Goal: Task Accomplishment & Management: Manage account settings

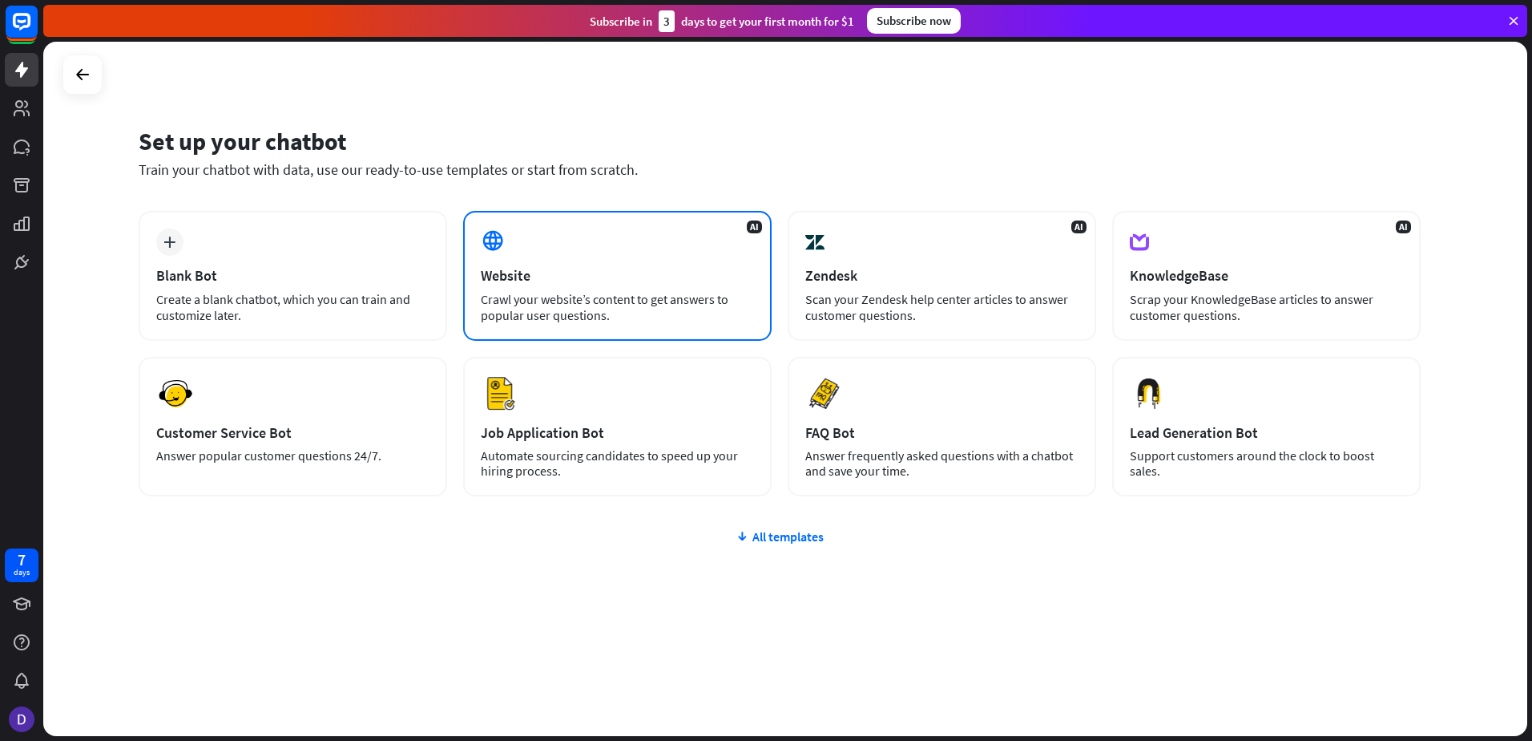
click at [588, 275] on div "Website" at bounding box center [617, 275] width 273 height 18
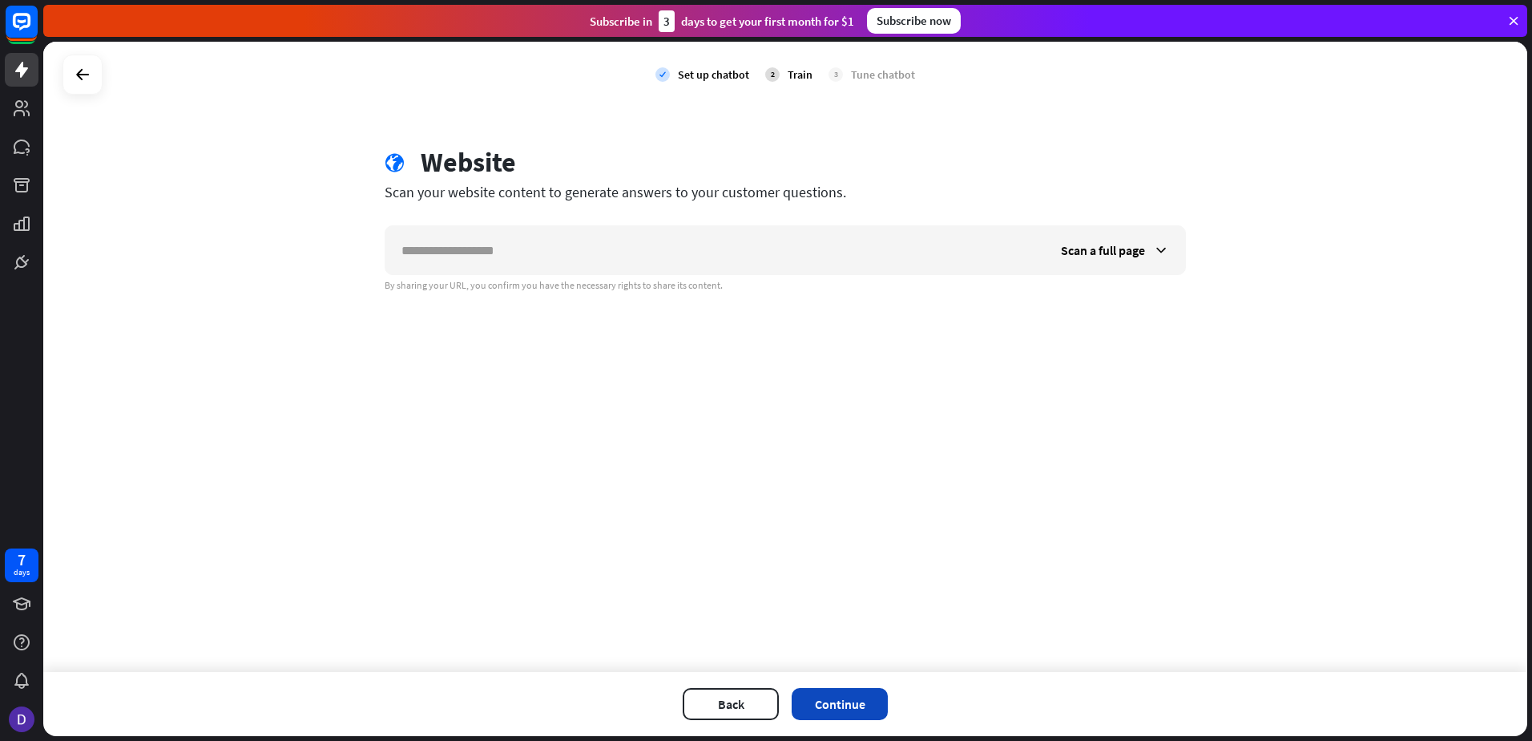
click at [848, 696] on button "Continue" at bounding box center [840, 704] width 96 height 32
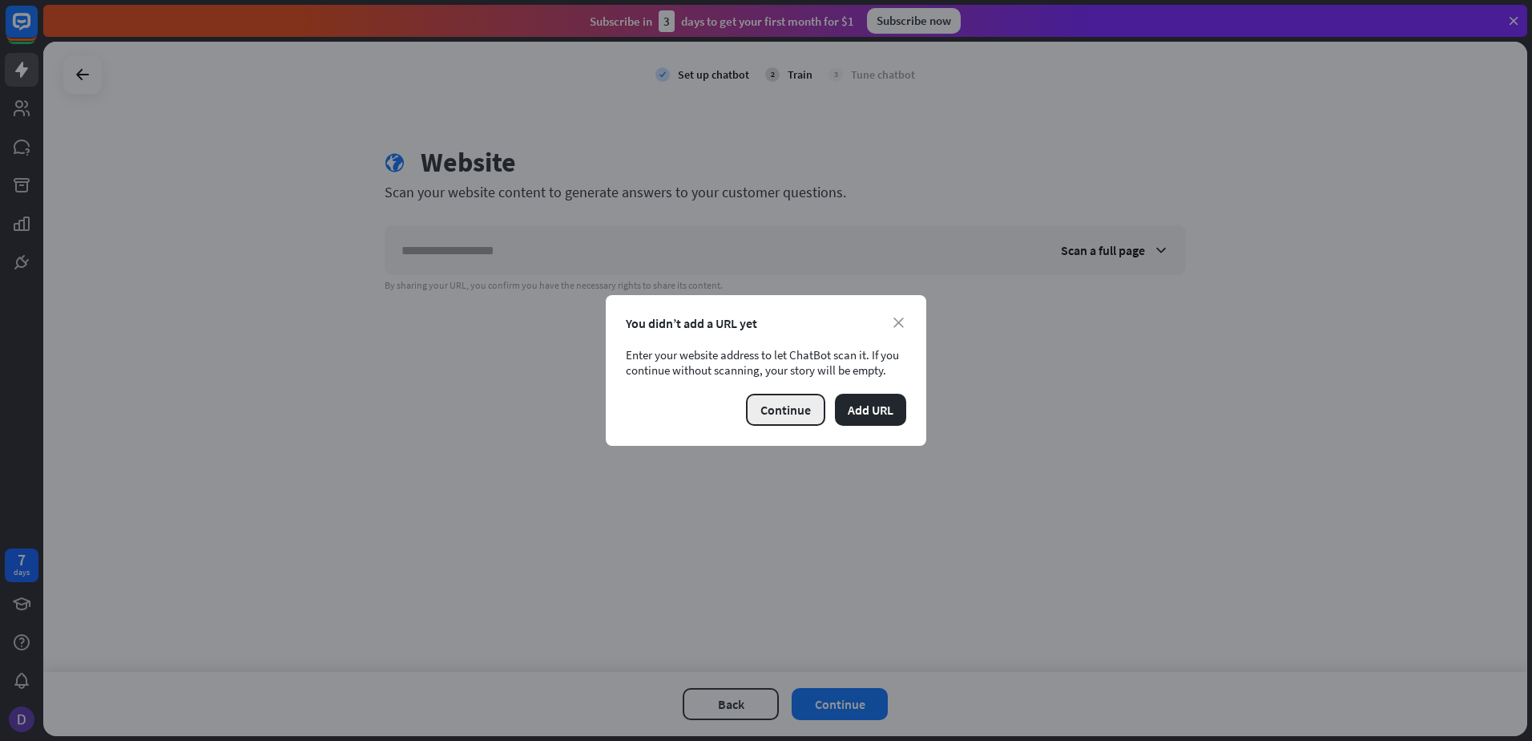
click at [807, 408] on button "Continue" at bounding box center [785, 409] width 79 height 32
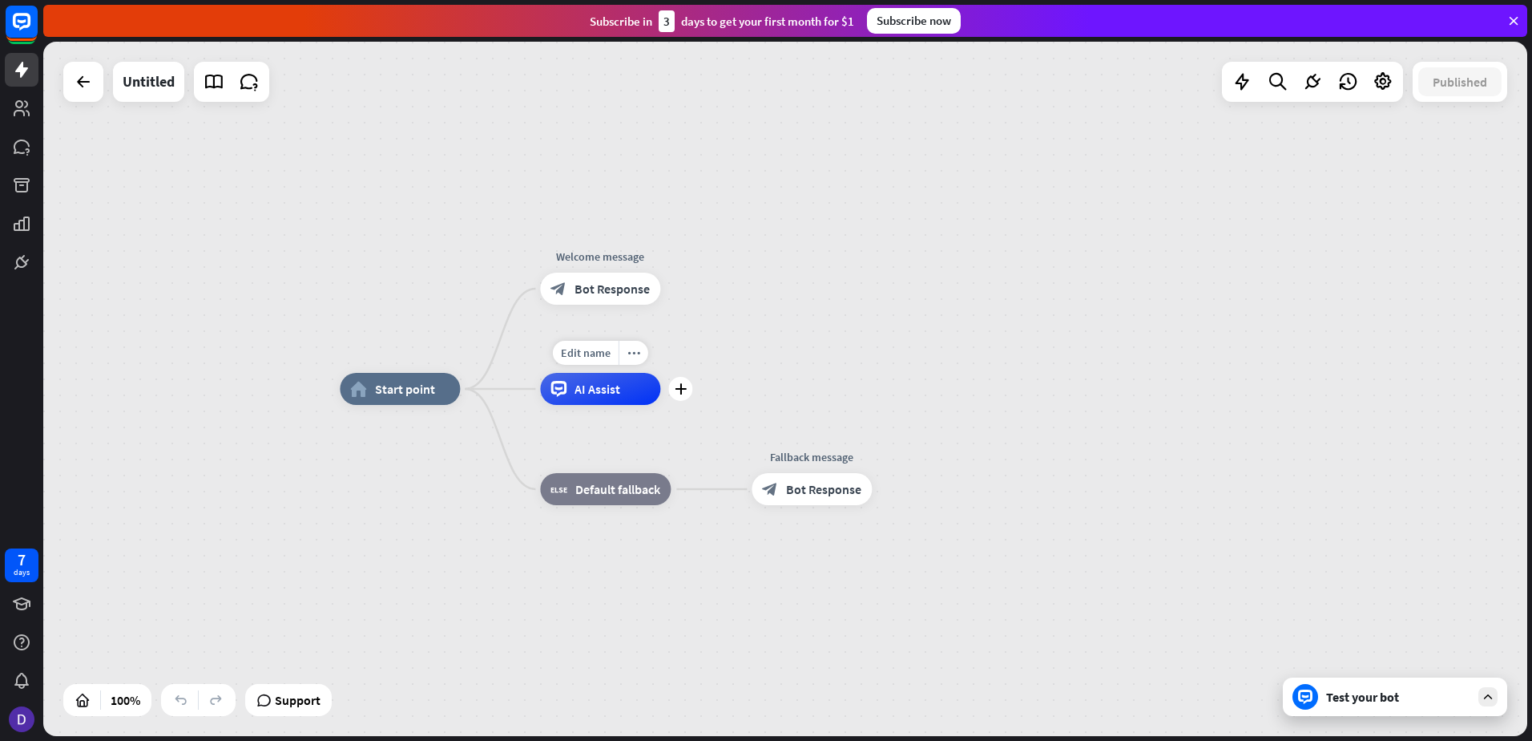
click at [593, 381] on span "AI Assist" at bounding box center [598, 389] width 46 height 16
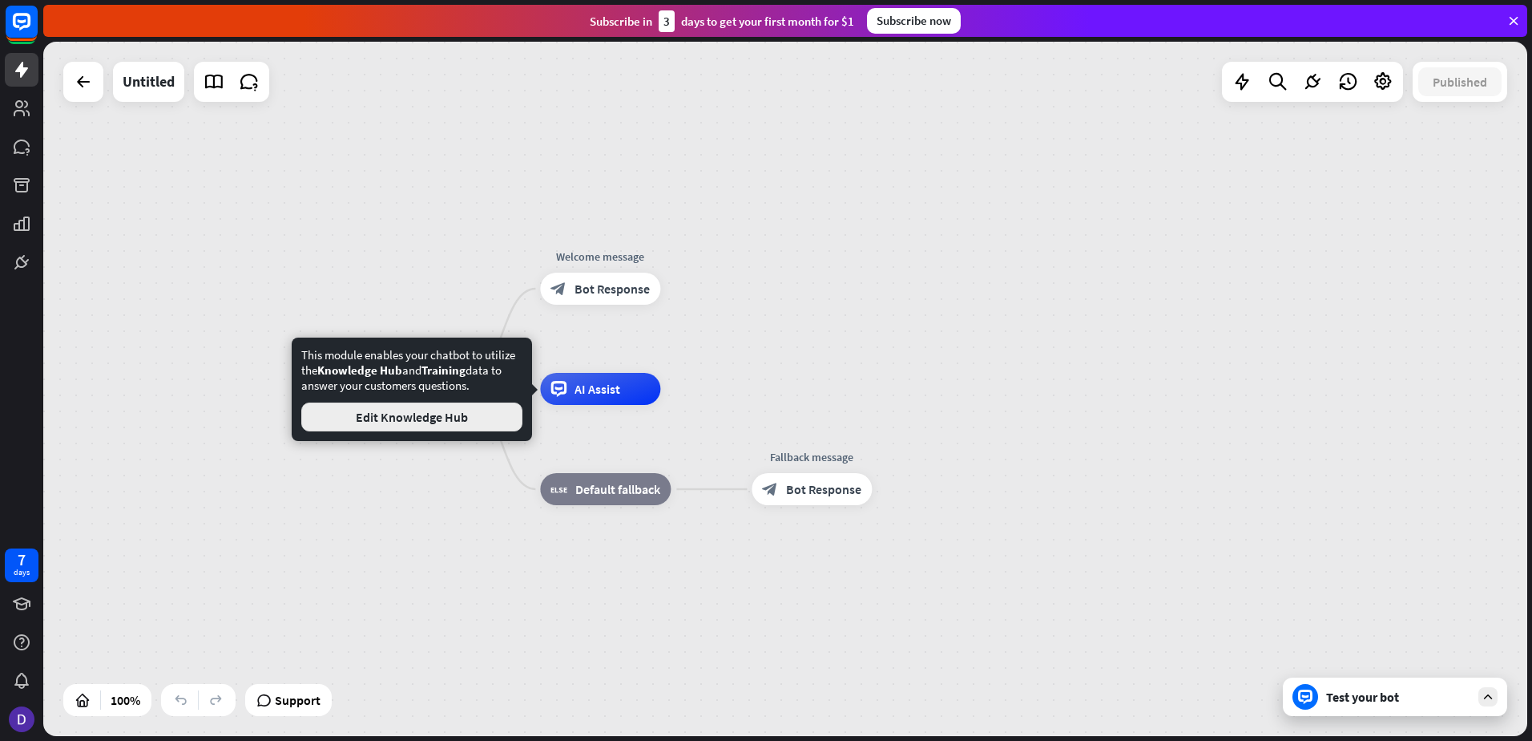
click at [467, 414] on button "Edit Knowledge Hub" at bounding box center [411, 416] width 221 height 29
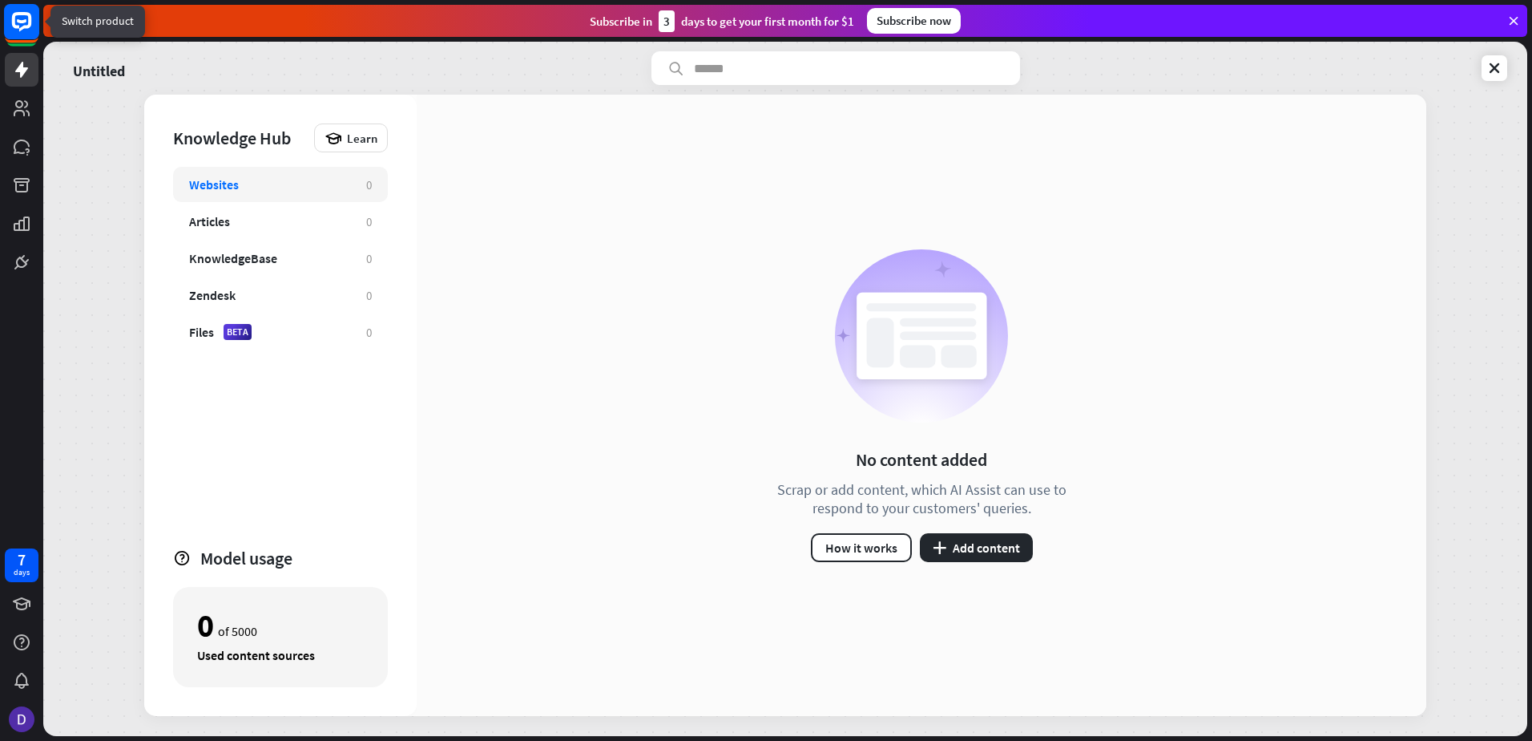
click at [18, 22] on rect at bounding box center [21, 21] width 35 height 35
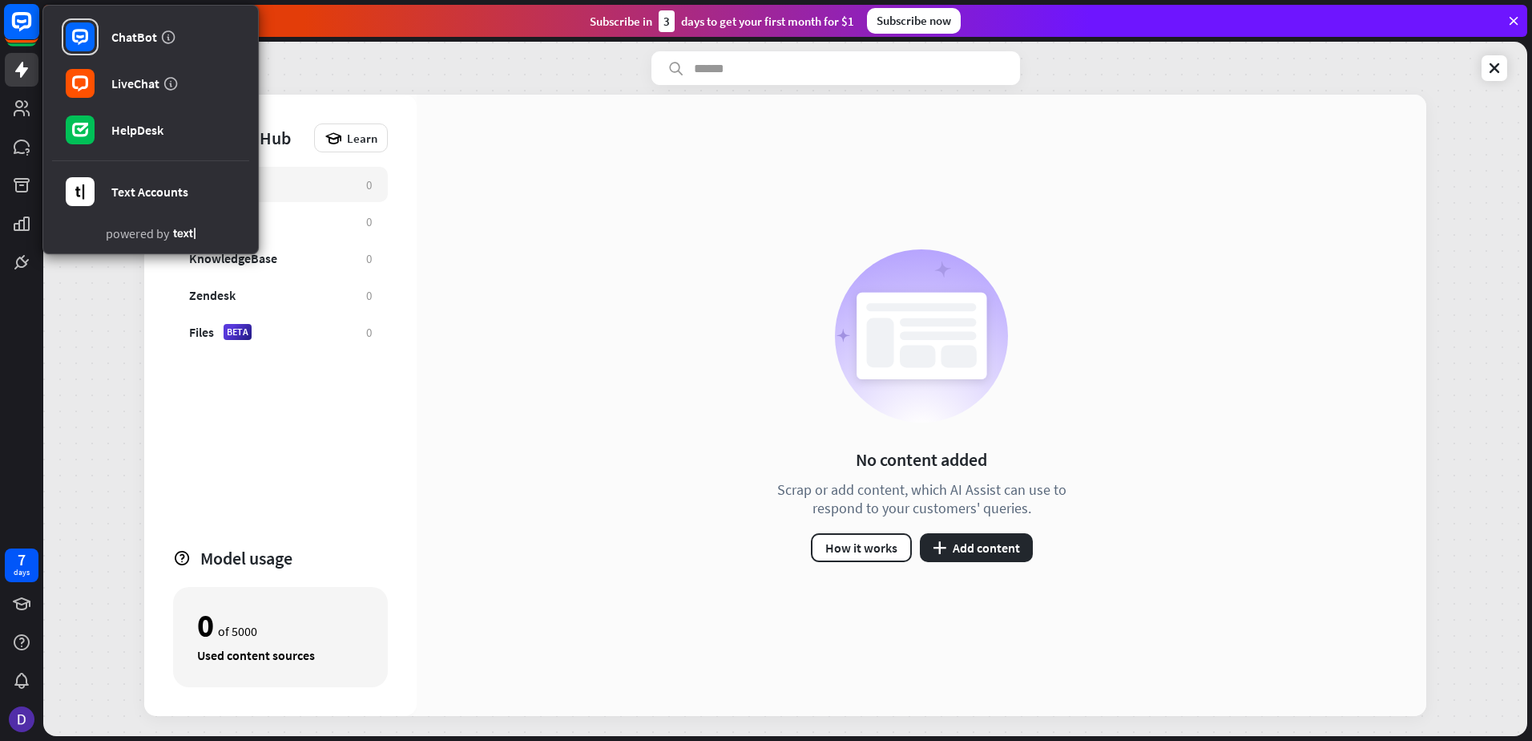
click at [18, 22] on rect at bounding box center [21, 21] width 35 height 35
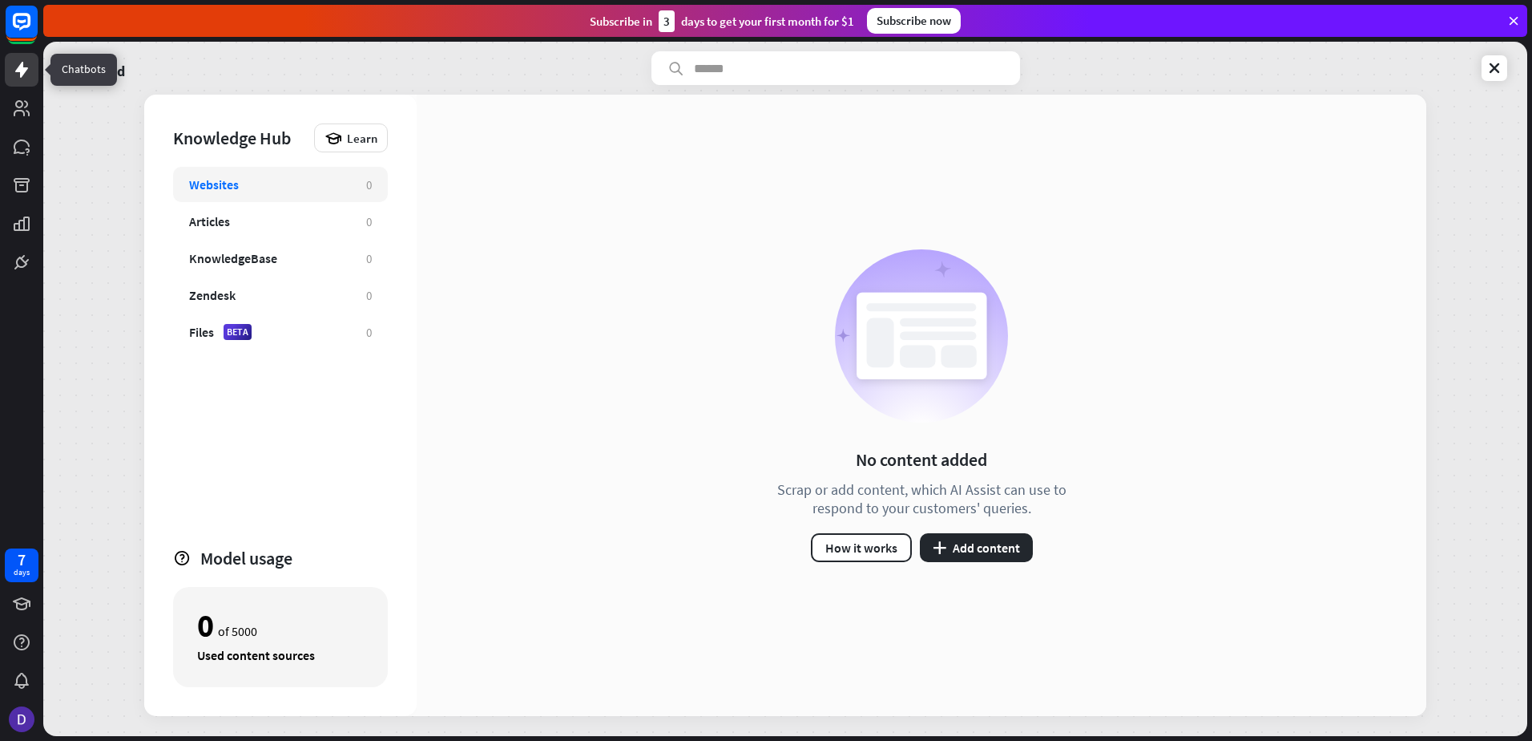
click at [19, 72] on icon at bounding box center [21, 70] width 13 height 16
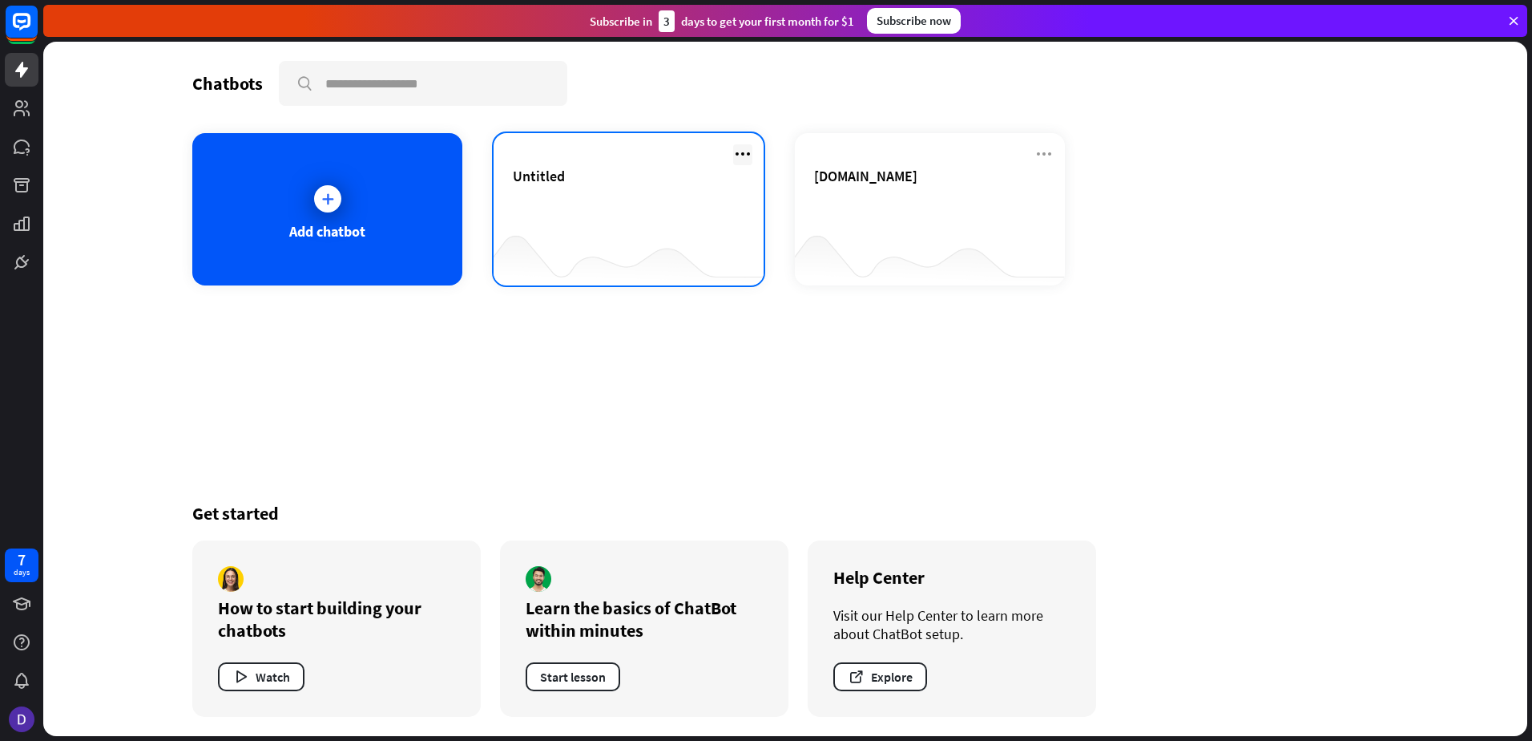
click at [744, 151] on icon at bounding box center [742, 153] width 19 height 19
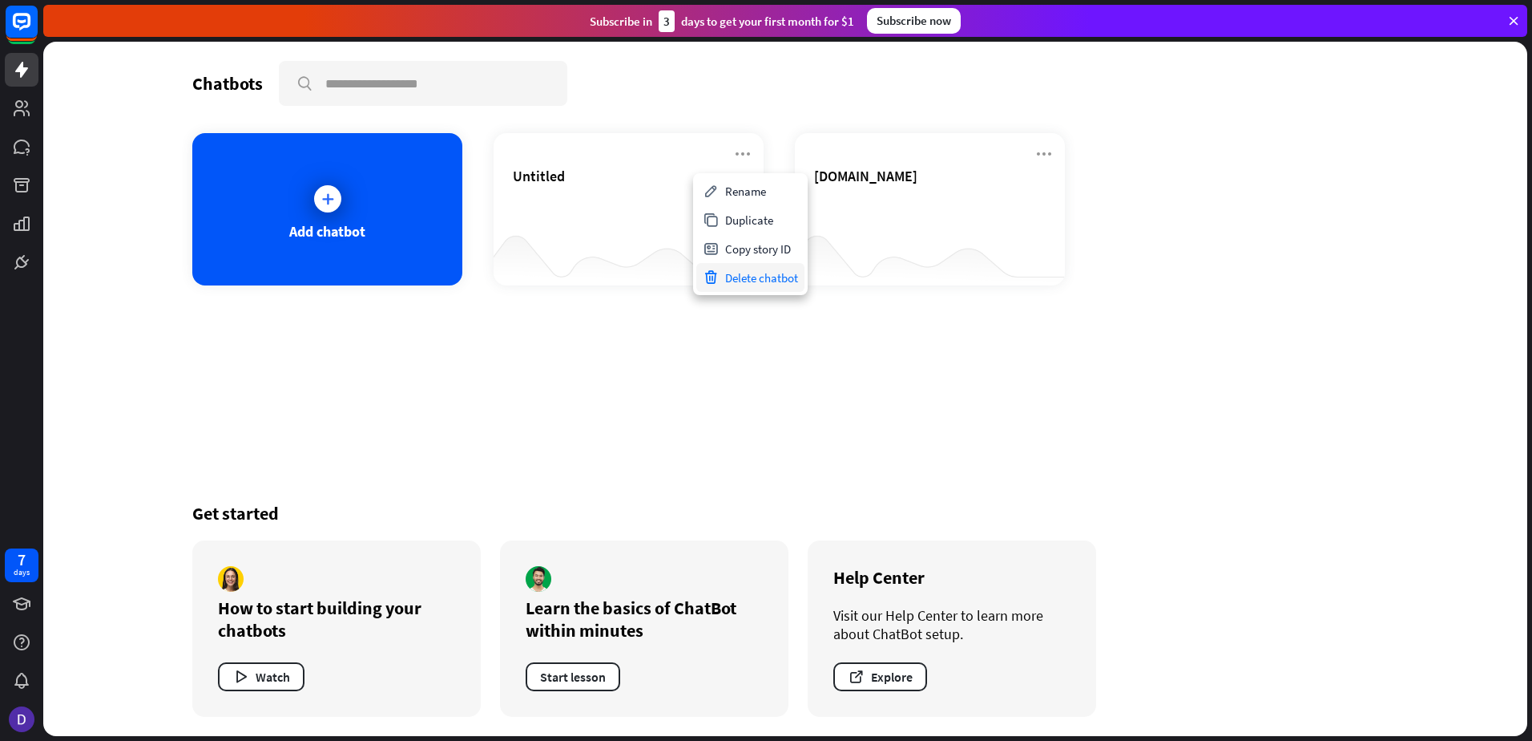
click at [760, 280] on div "Delete chatbot" at bounding box center [750, 277] width 108 height 29
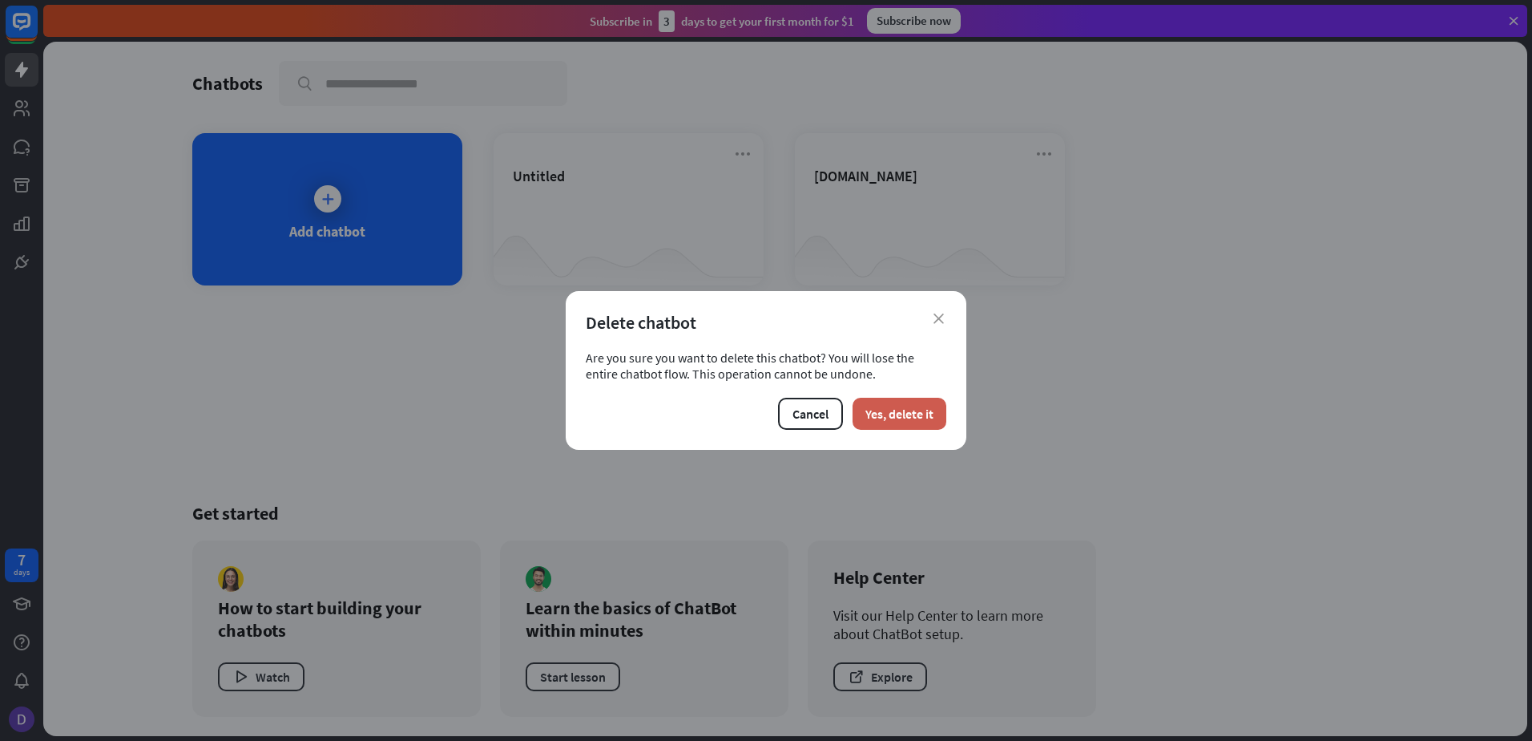
click at [877, 414] on button "Yes, delete it" at bounding box center [900, 414] width 94 height 32
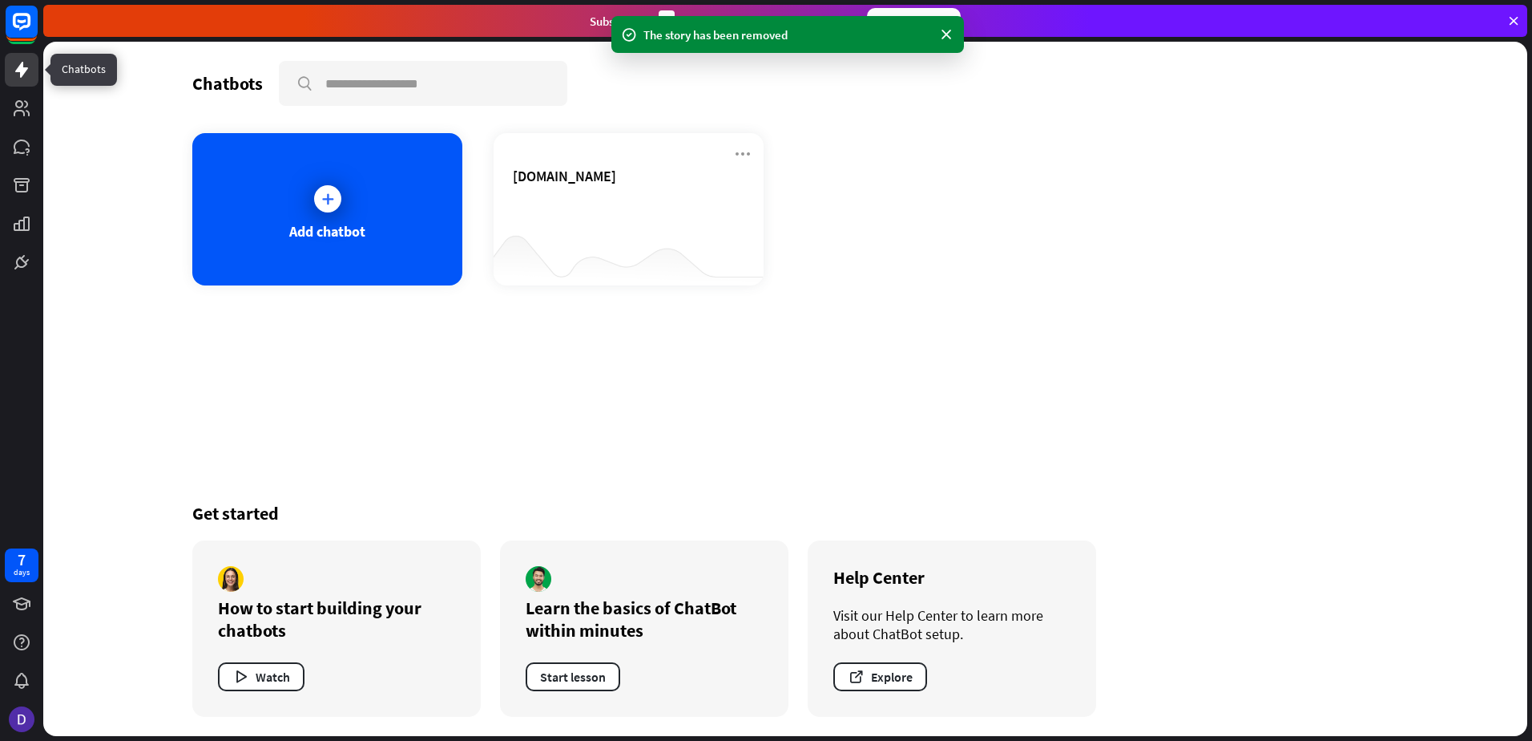
click at [27, 71] on icon at bounding box center [21, 69] width 19 height 19
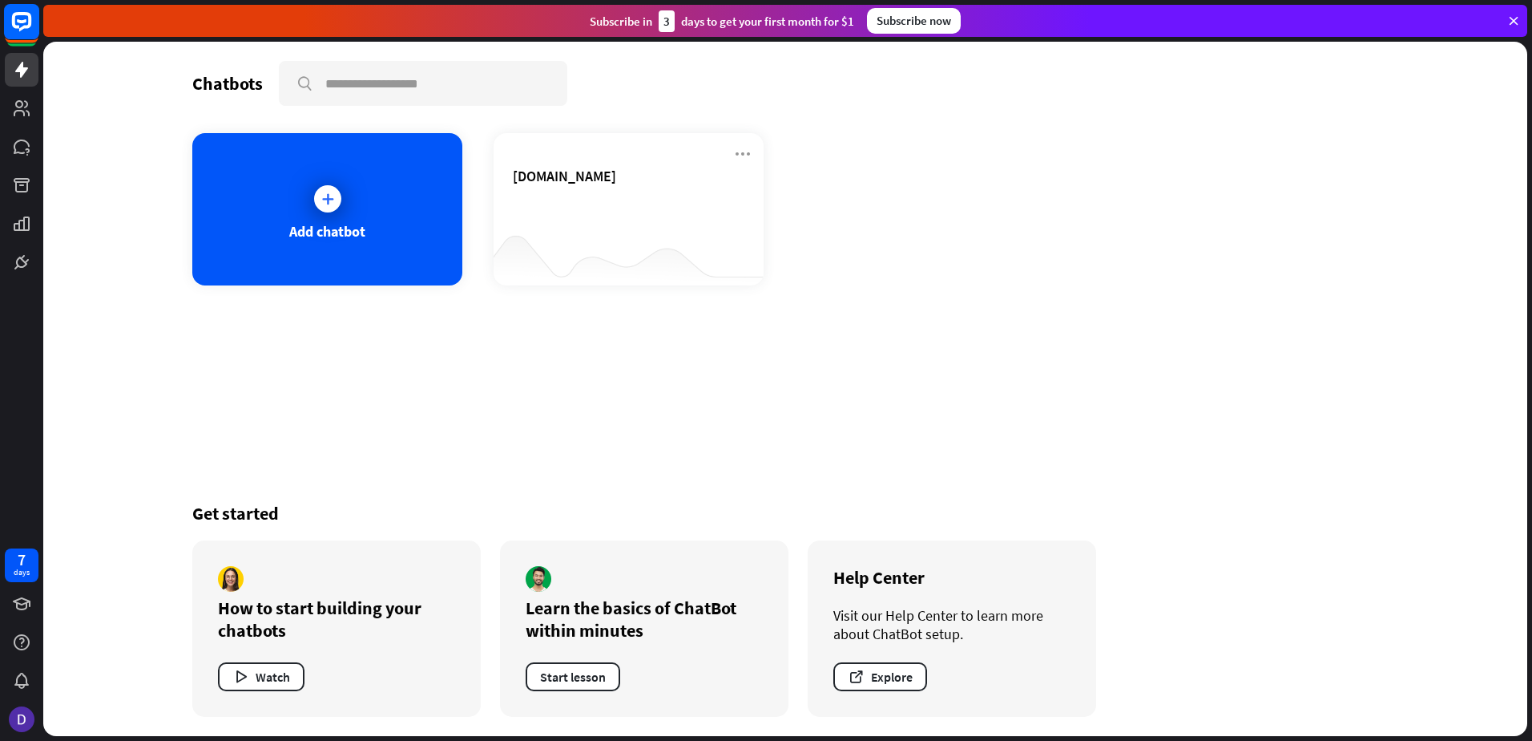
click at [24, 25] on rect at bounding box center [21, 21] width 35 height 35
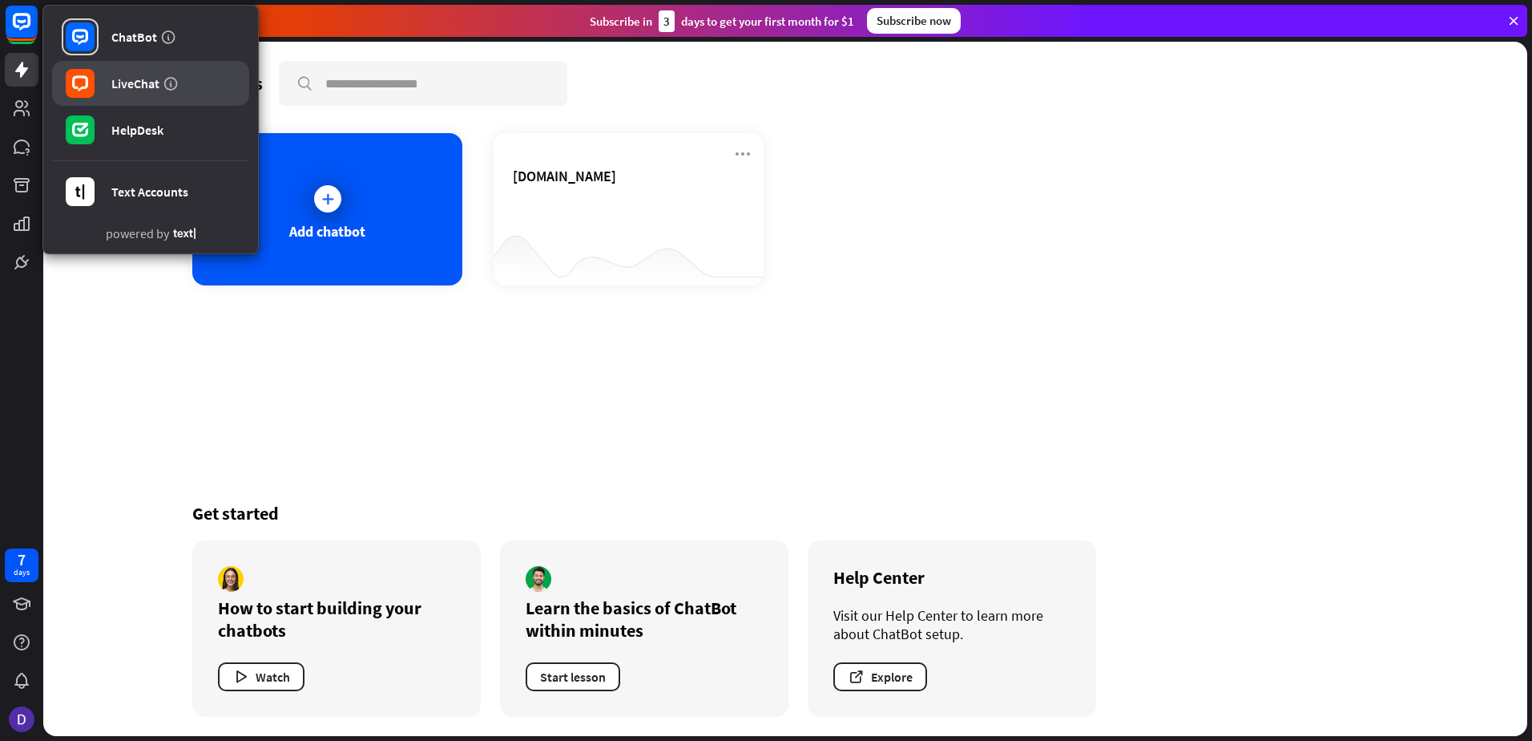
click at [147, 79] on div "LiveChat" at bounding box center [135, 83] width 48 height 16
